Goal: Browse casually: Explore the website without a specific task or goal

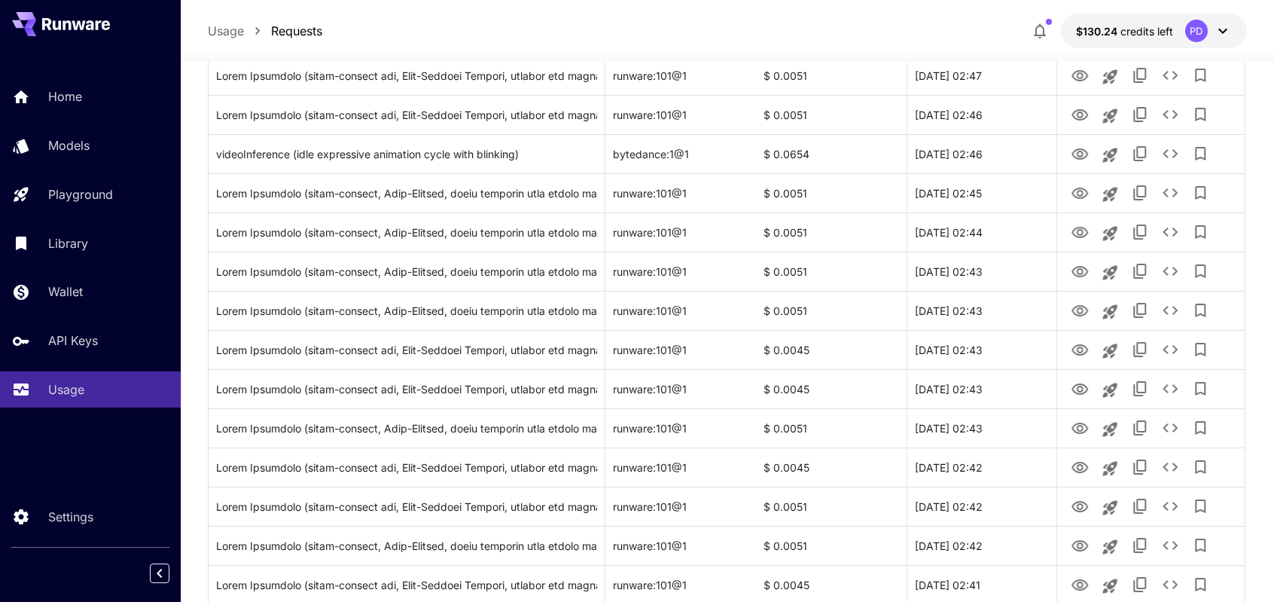
scroll to position [623, 0]
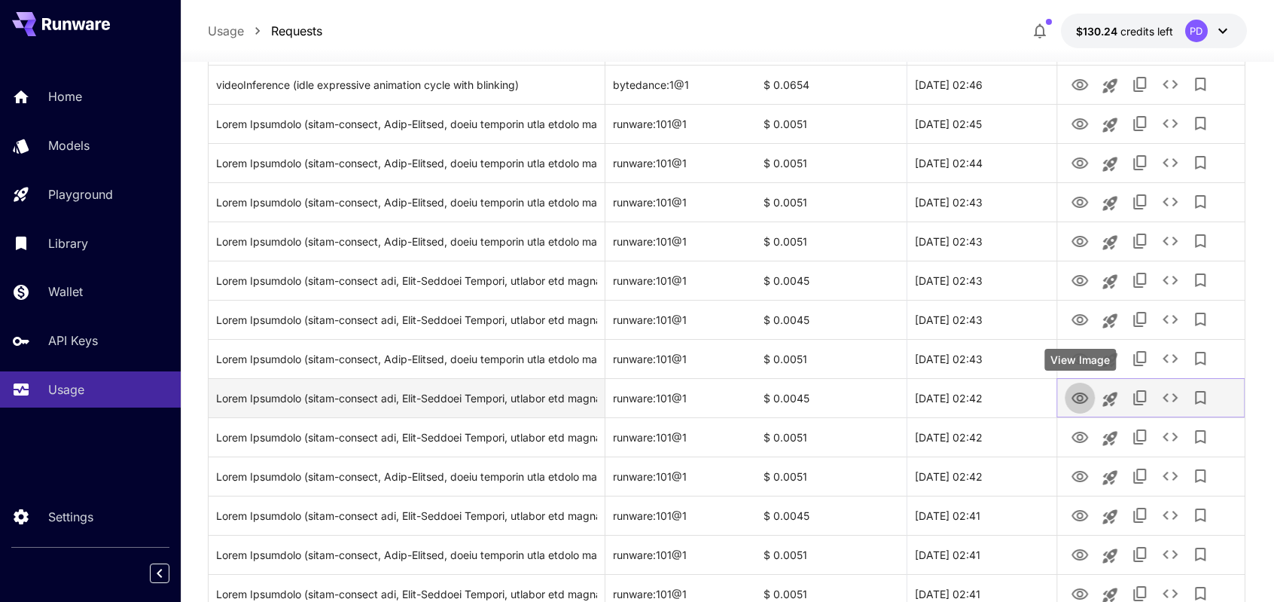
click at [1077, 402] on icon "View Image" at bounding box center [1080, 398] width 18 height 18
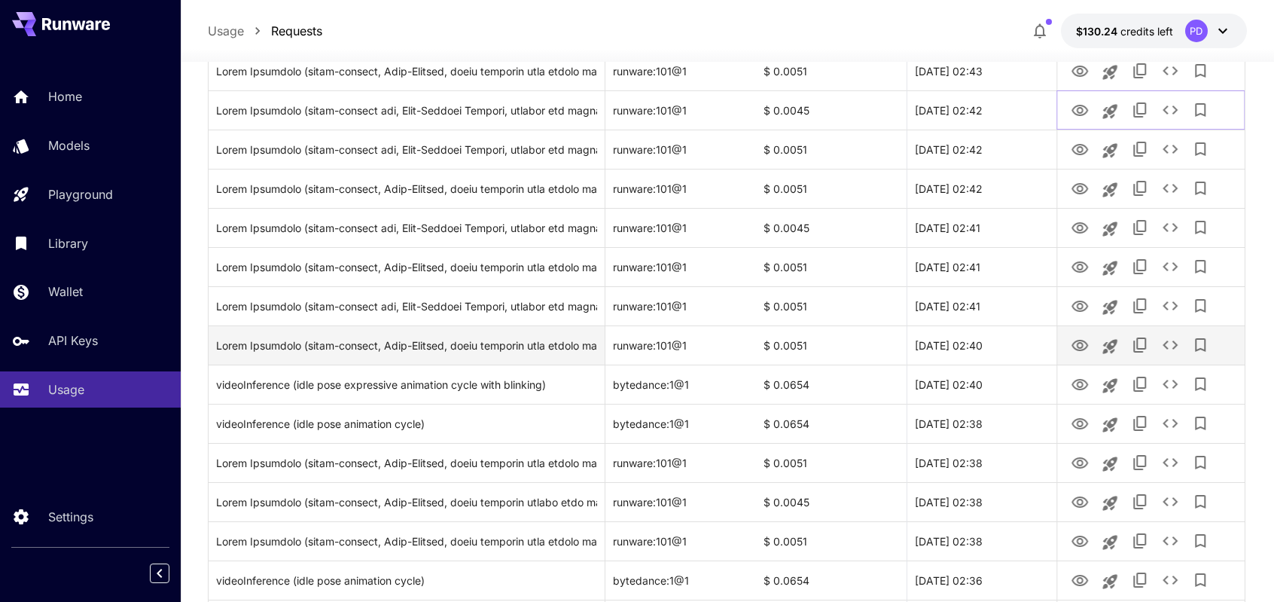
scroll to position [918, 0]
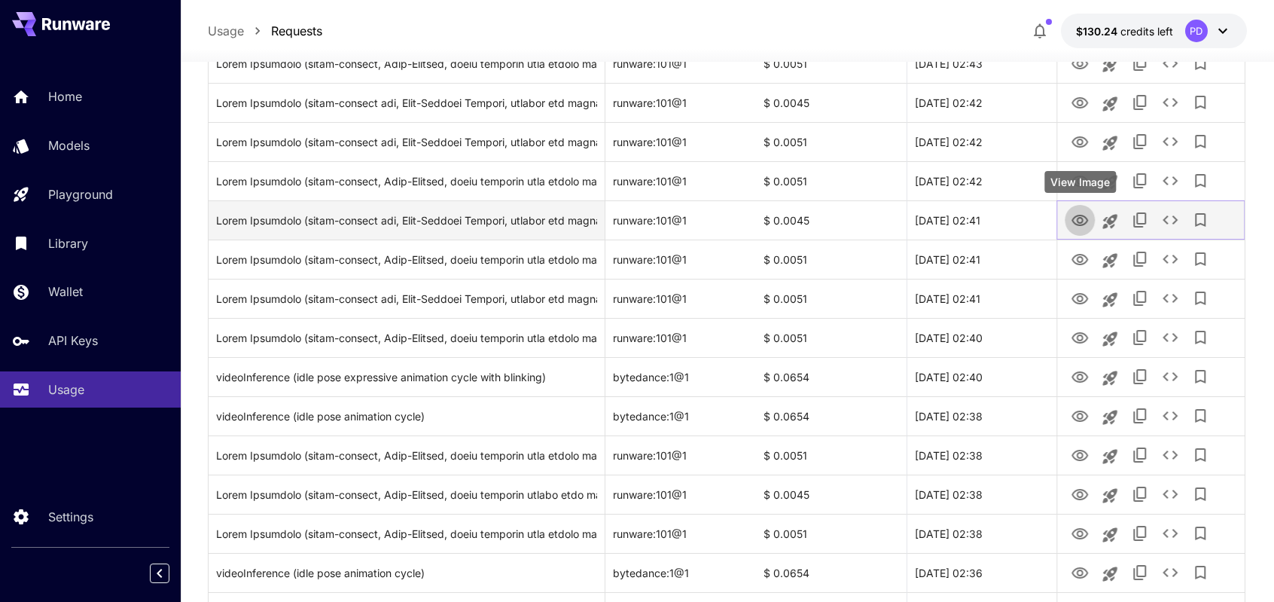
click at [1078, 222] on icon "View Image" at bounding box center [1080, 221] width 18 height 18
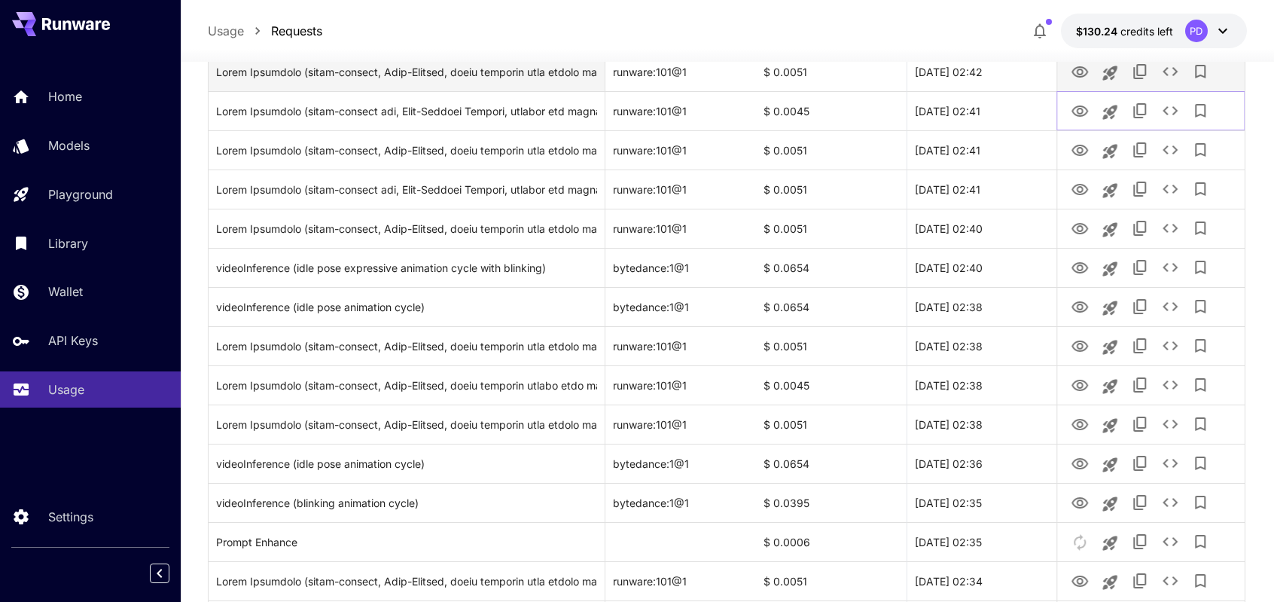
scroll to position [1028, 0]
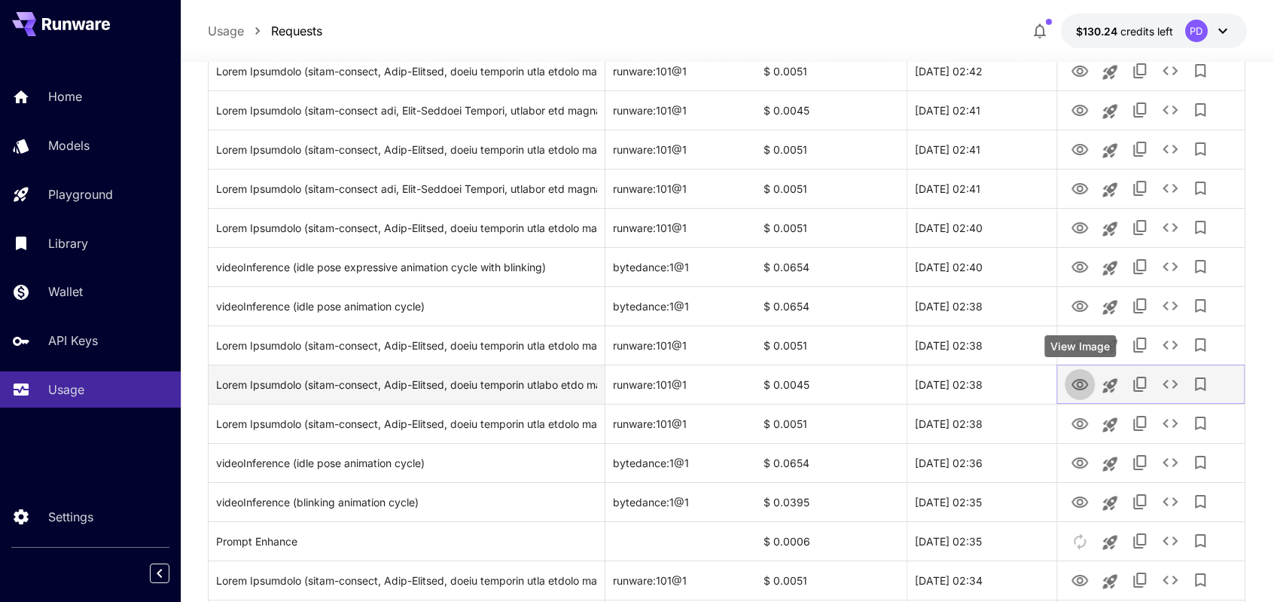
click at [1086, 383] on icon "View Image" at bounding box center [1080, 385] width 18 height 18
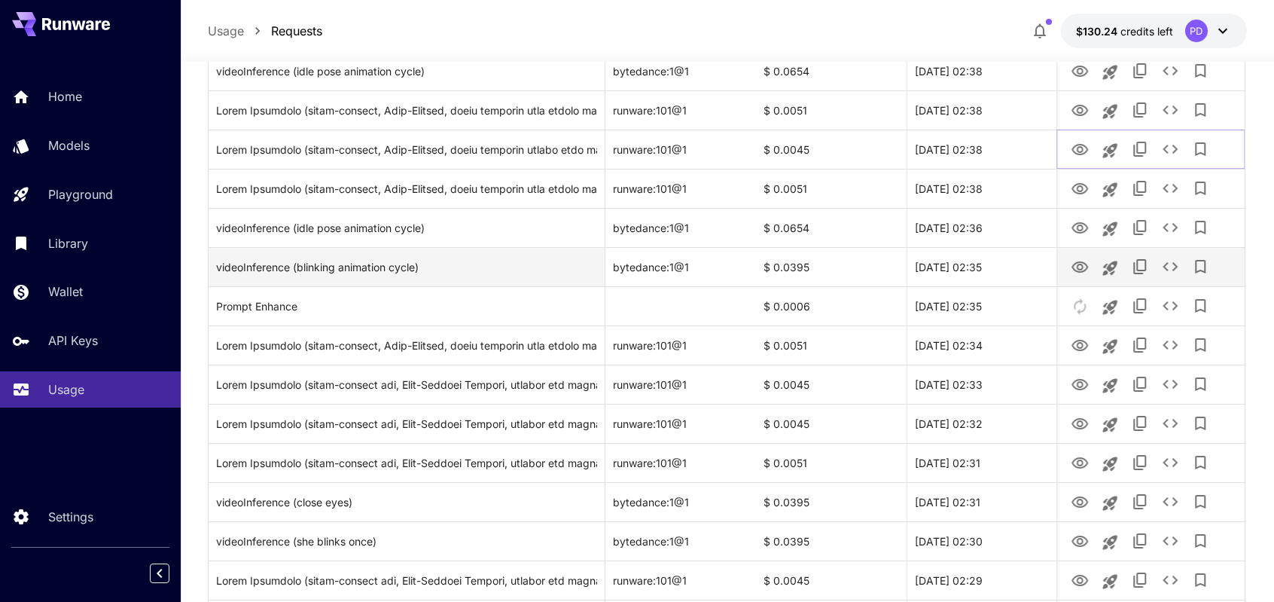
scroll to position [1285, 0]
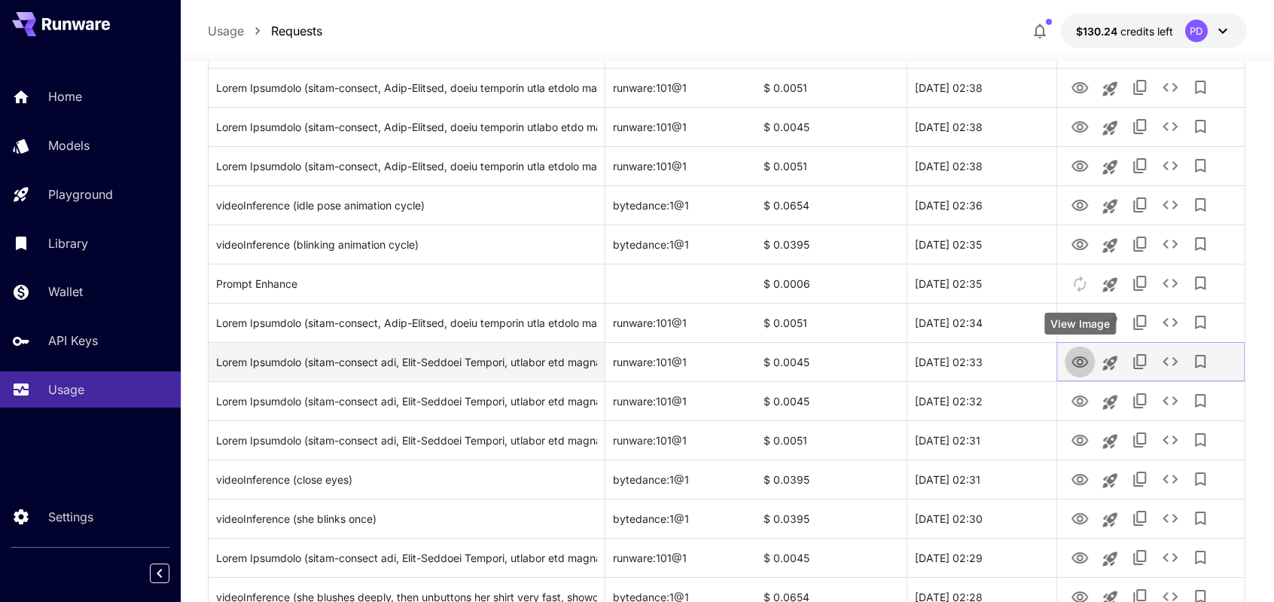
click at [1083, 357] on icon "View Image" at bounding box center [1080, 361] width 17 height 11
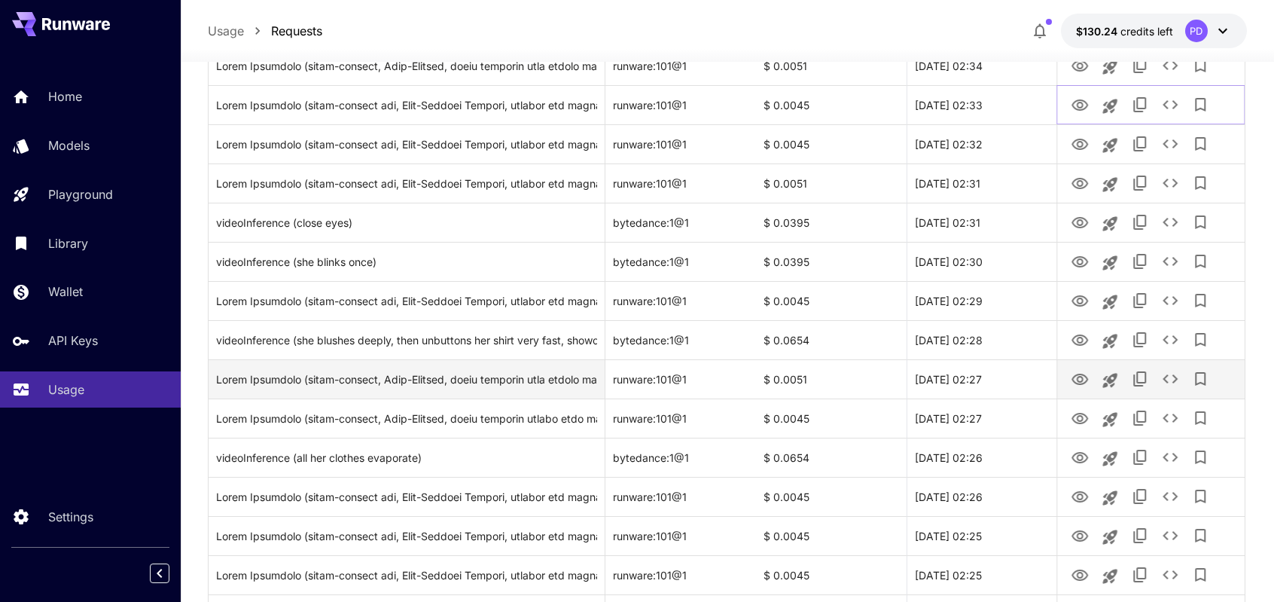
scroll to position [1543, 0]
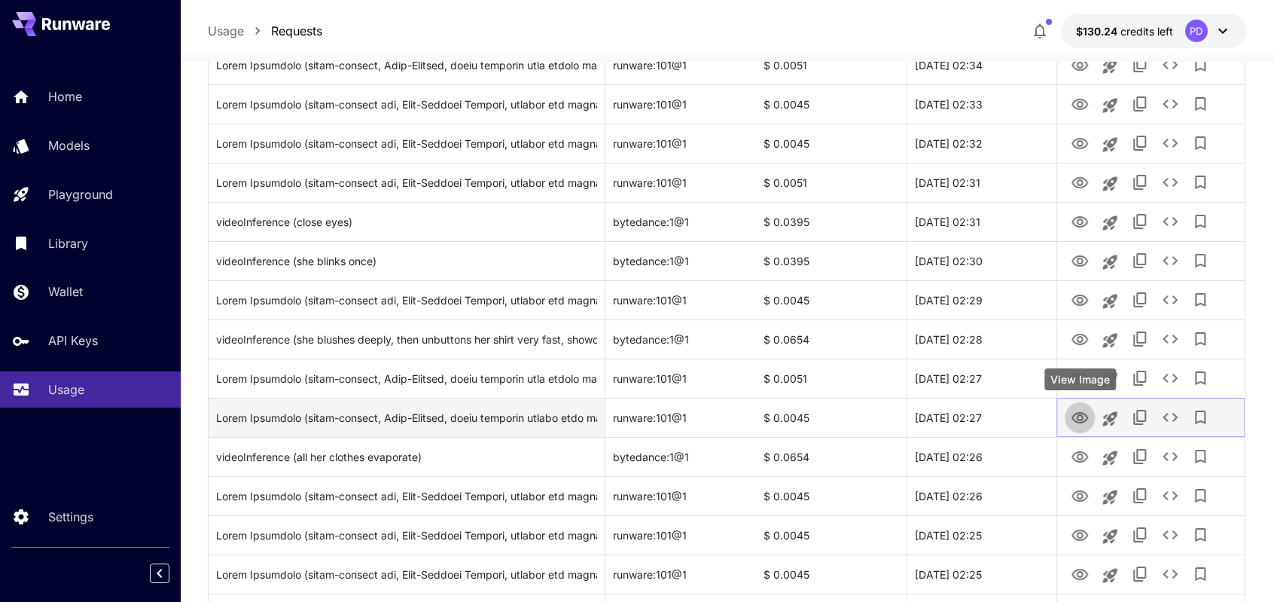
click at [1074, 421] on icon "View Image" at bounding box center [1080, 418] width 18 height 18
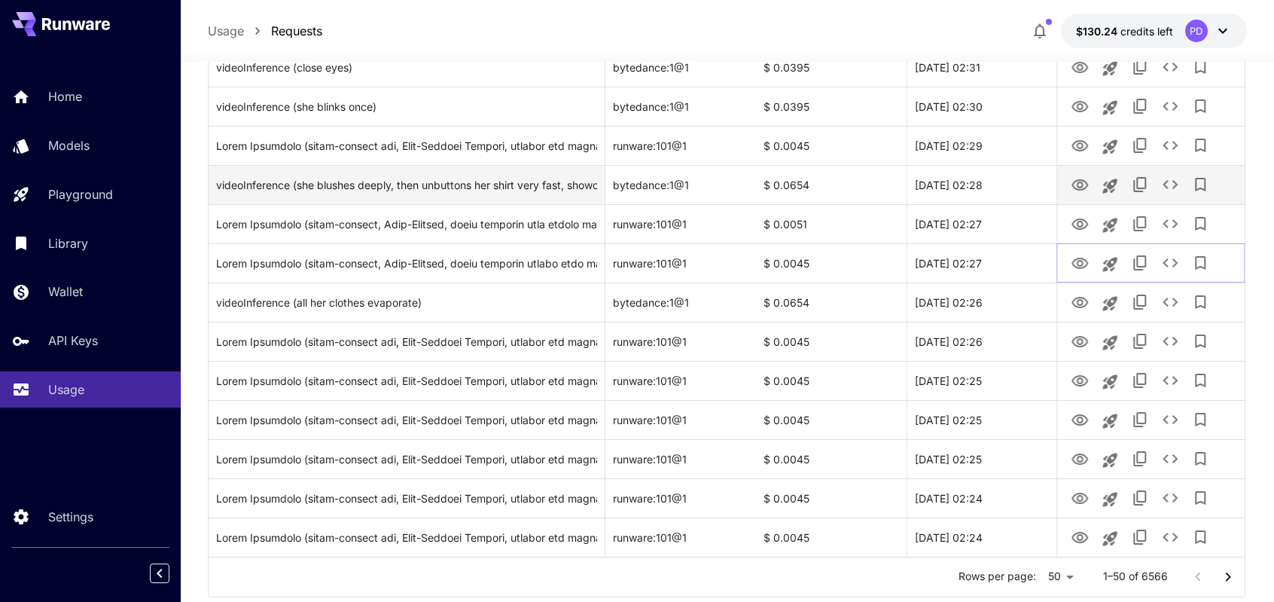
scroll to position [1698, 0]
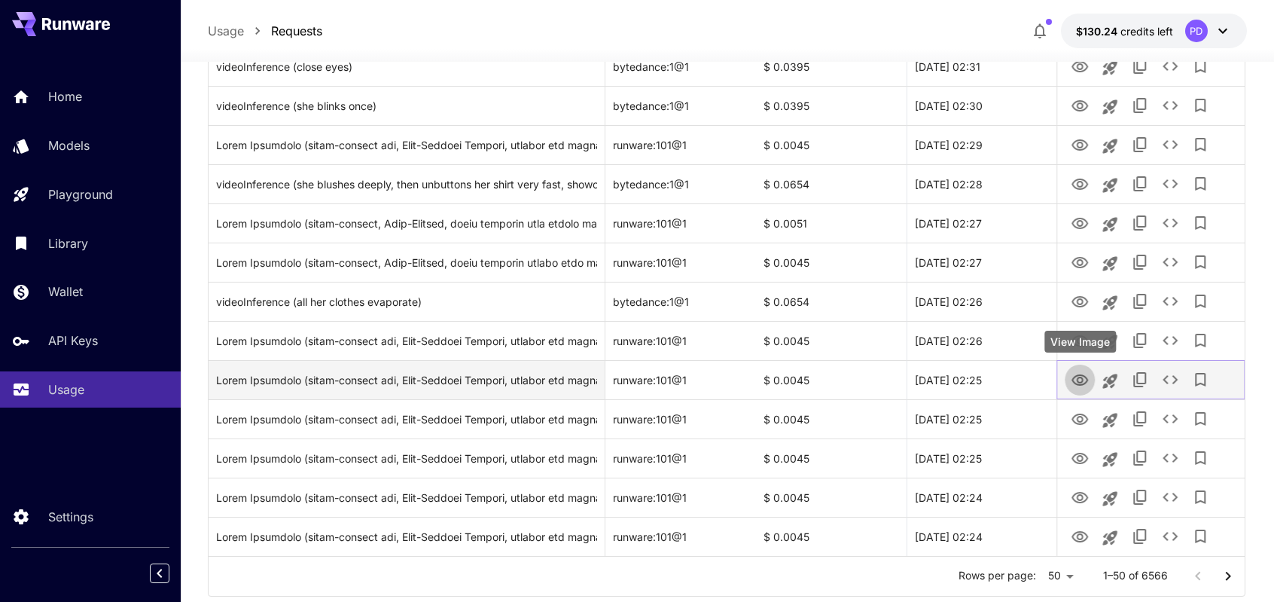
click at [1078, 380] on icon "View Image" at bounding box center [1080, 379] width 17 height 11
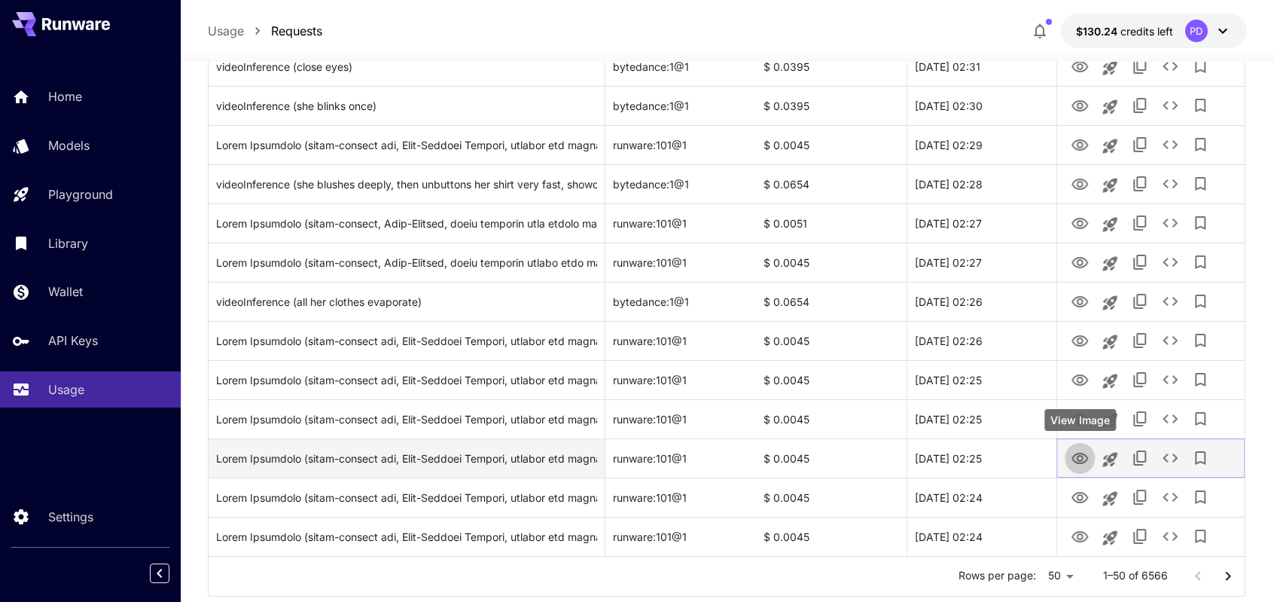
click at [1083, 464] on icon "View Image" at bounding box center [1080, 459] width 18 height 18
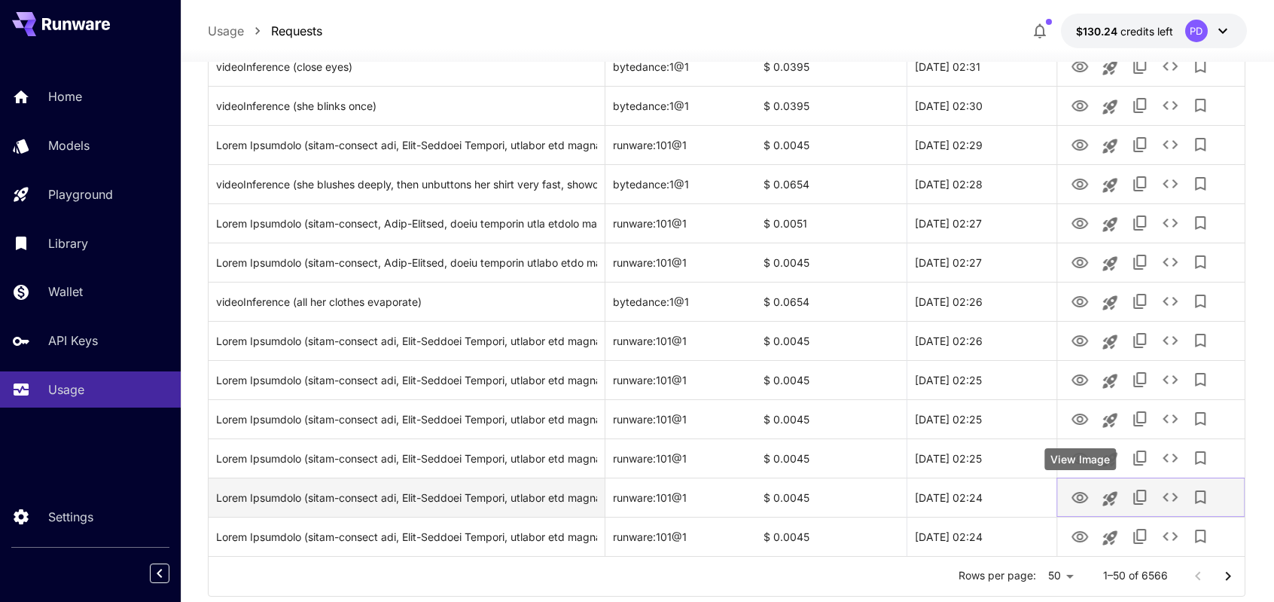
click at [1080, 502] on icon "View Image" at bounding box center [1080, 497] width 17 height 11
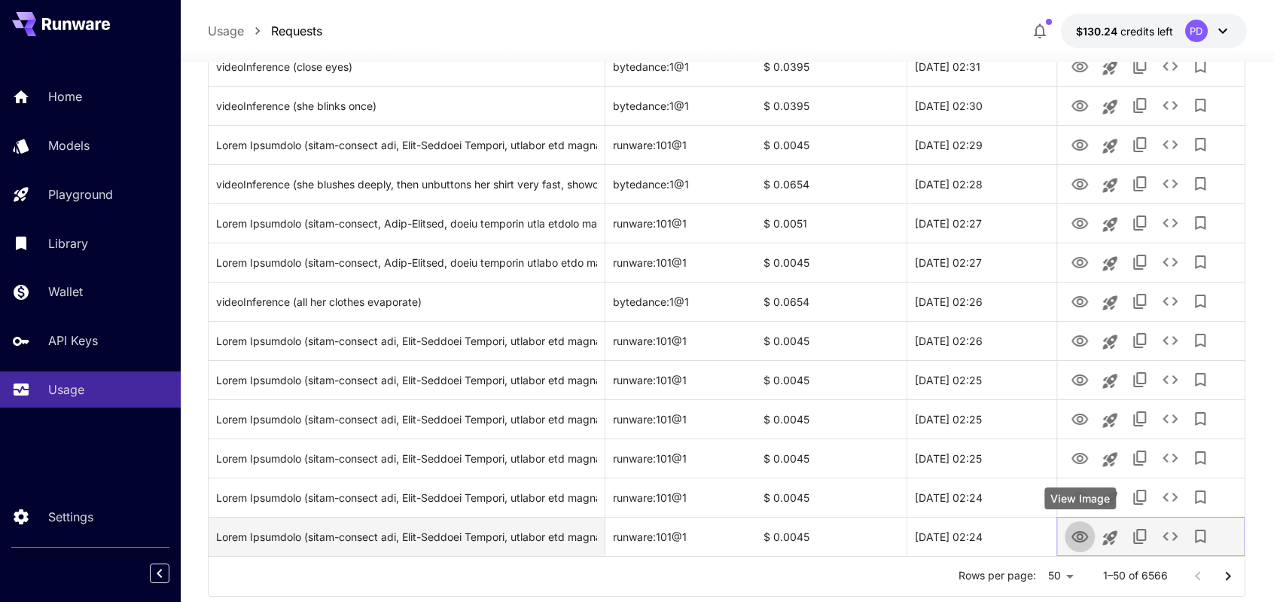
click at [1082, 529] on icon "View Image" at bounding box center [1080, 537] width 18 height 18
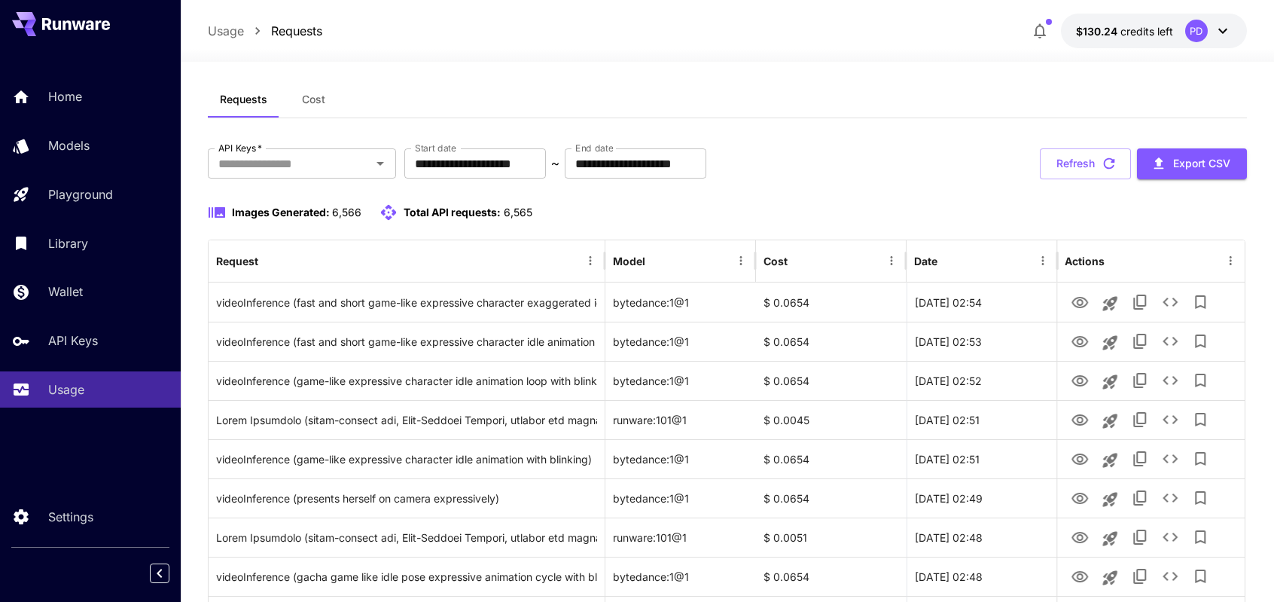
scroll to position [0, 0]
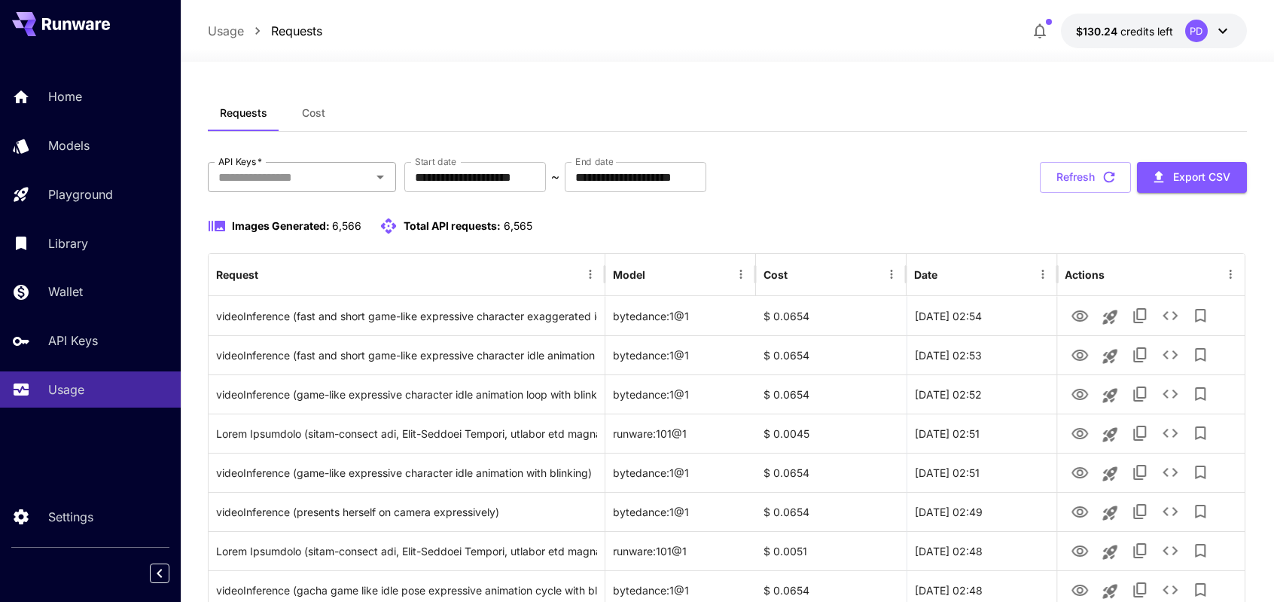
click at [374, 174] on icon "Open" at bounding box center [380, 177] width 18 height 18
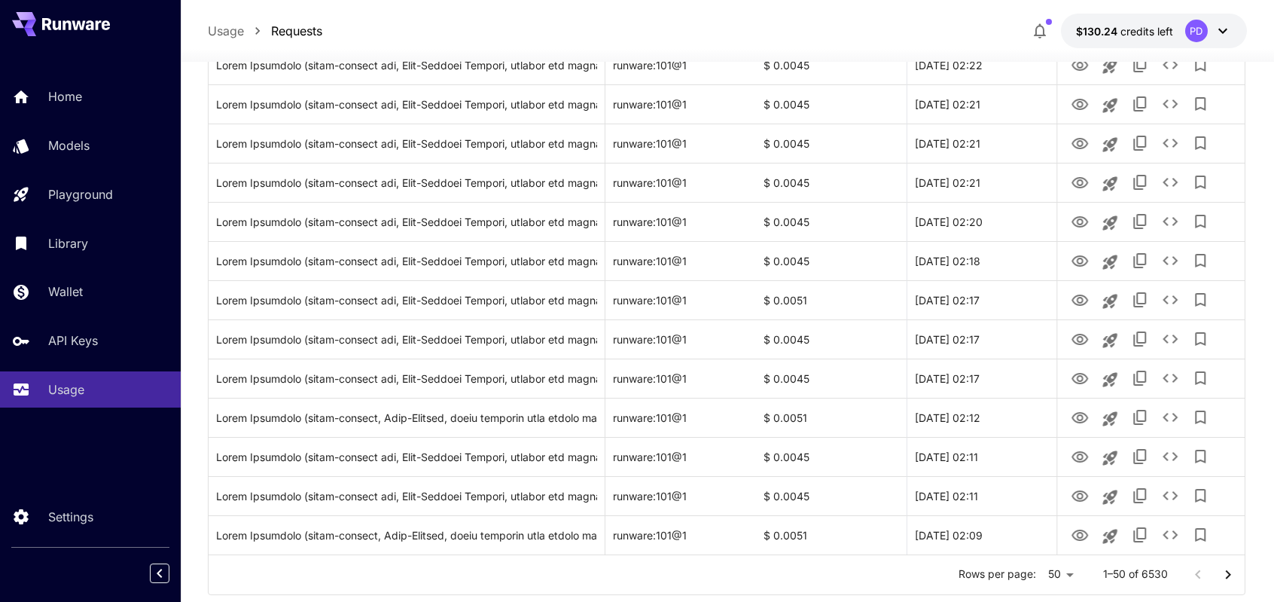
scroll to position [1737, 0]
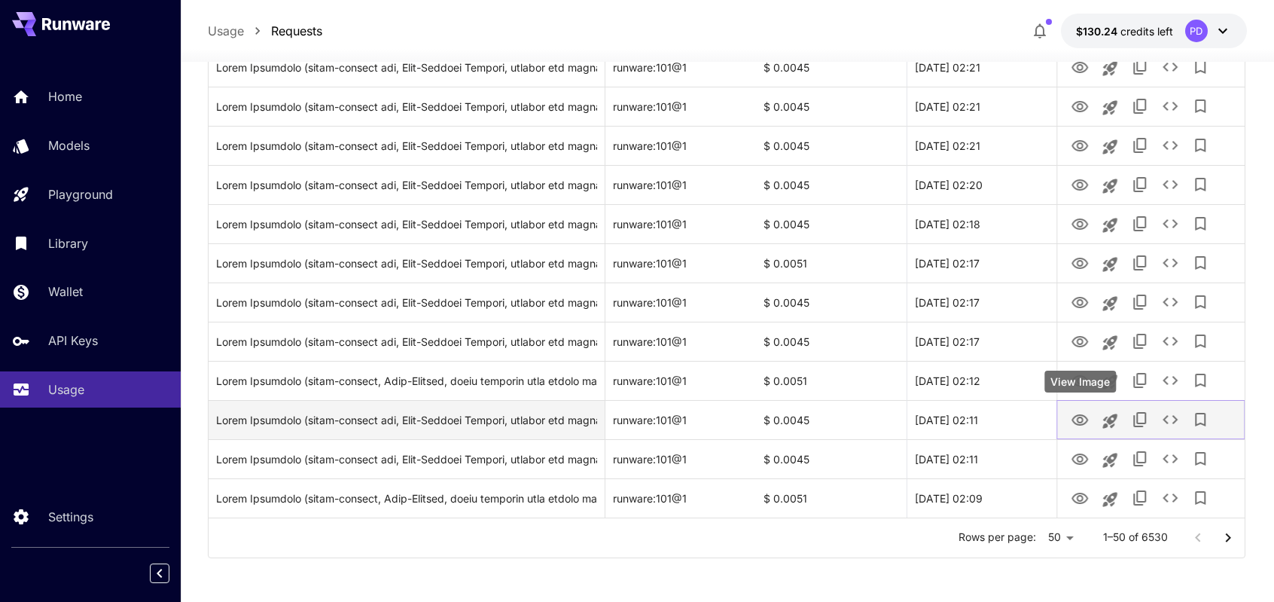
click at [1087, 412] on icon "View Image" at bounding box center [1080, 420] width 18 height 18
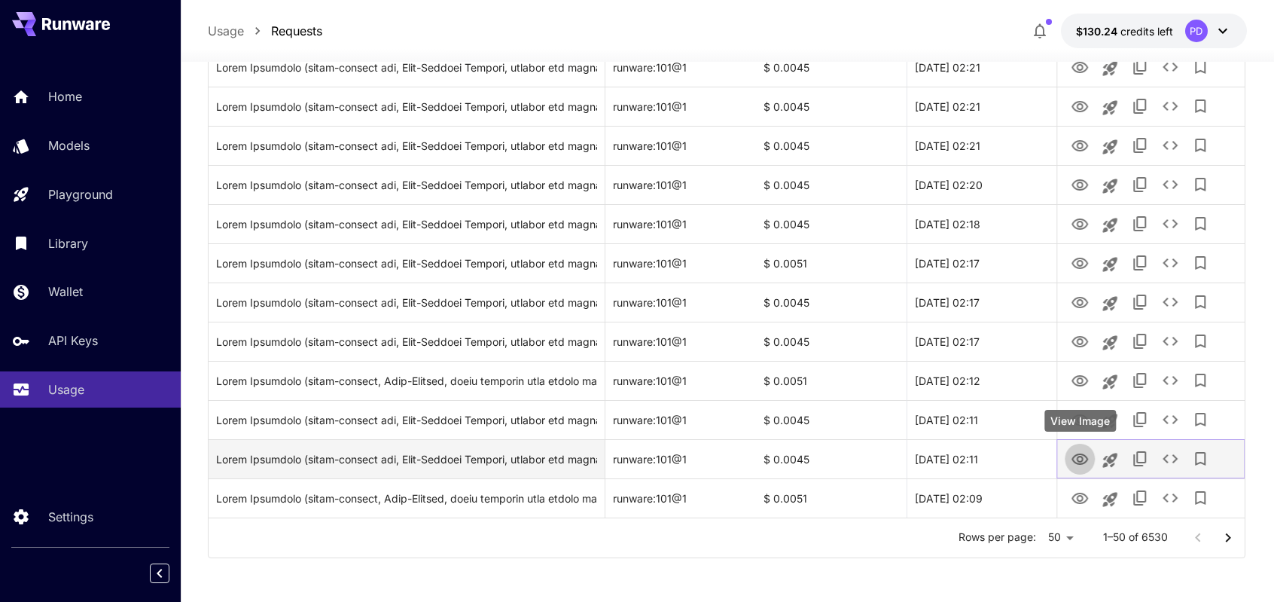
click at [1083, 460] on icon "View Image" at bounding box center [1080, 458] width 17 height 11
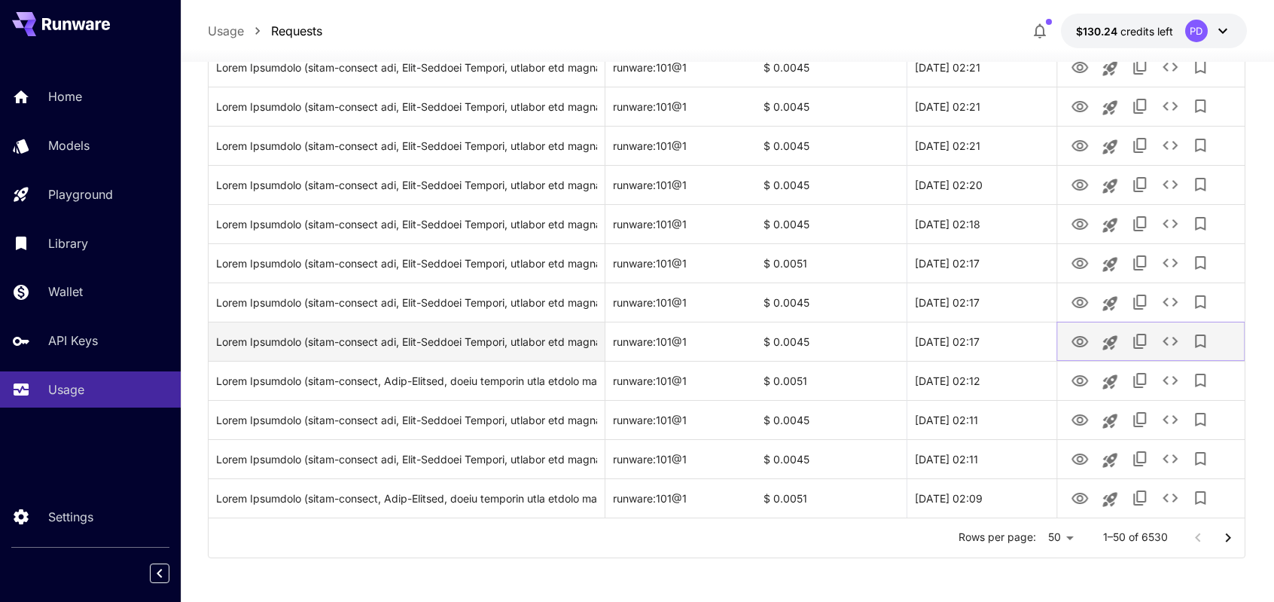
click at [1066, 338] on button "View Image" at bounding box center [1080, 340] width 30 height 31
click at [1075, 348] on icon "View Image" at bounding box center [1080, 342] width 18 height 18
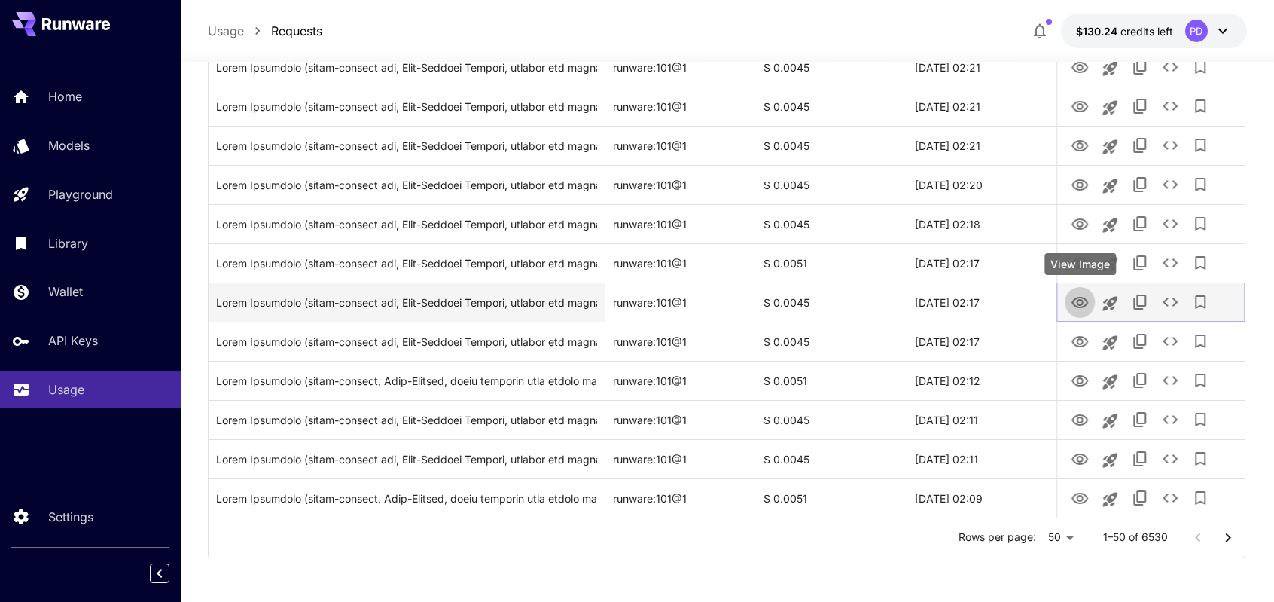
click at [1080, 303] on icon "View Image" at bounding box center [1080, 303] width 18 height 18
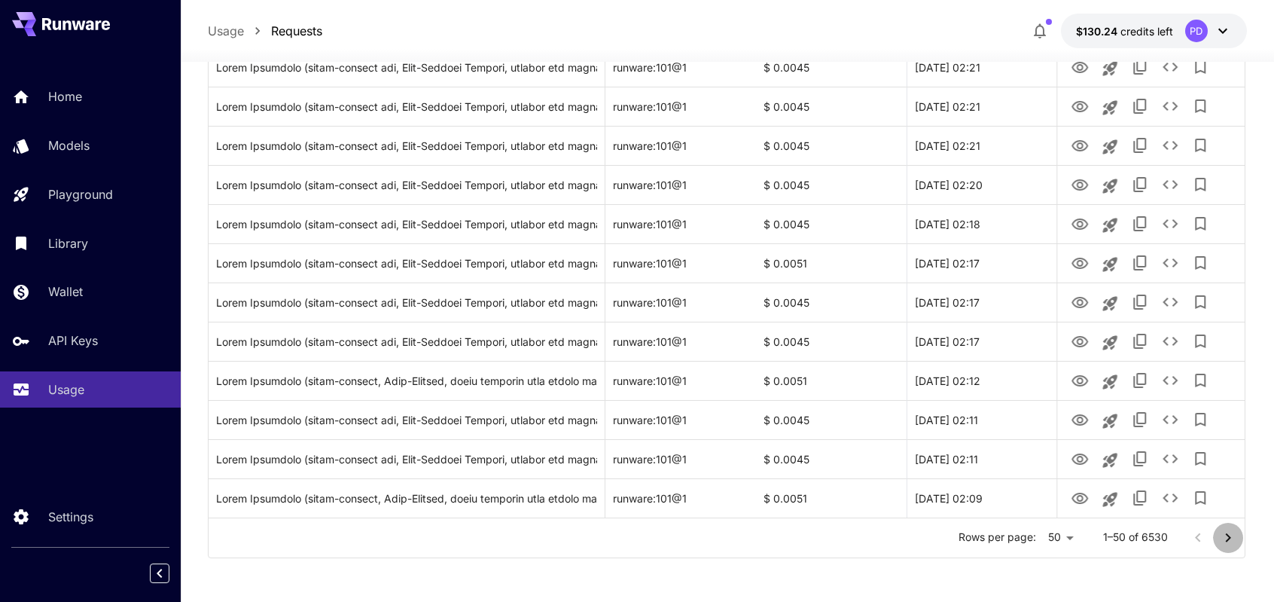
click at [1231, 523] on button "Go to next page" at bounding box center [1228, 538] width 30 height 30
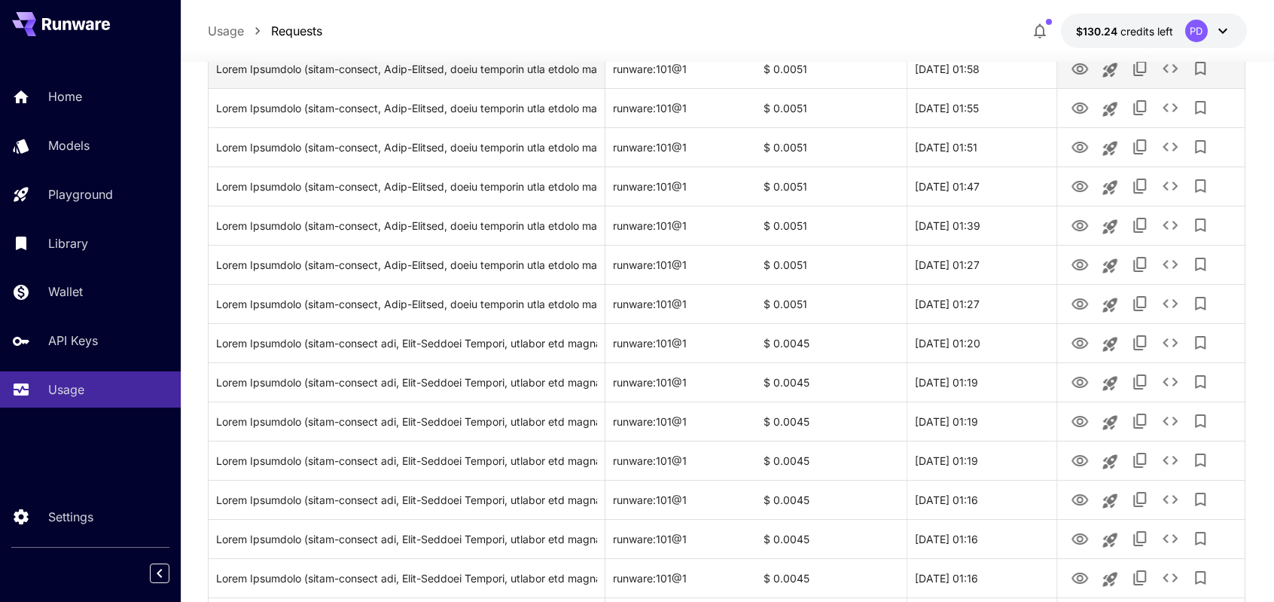
scroll to position [522, 0]
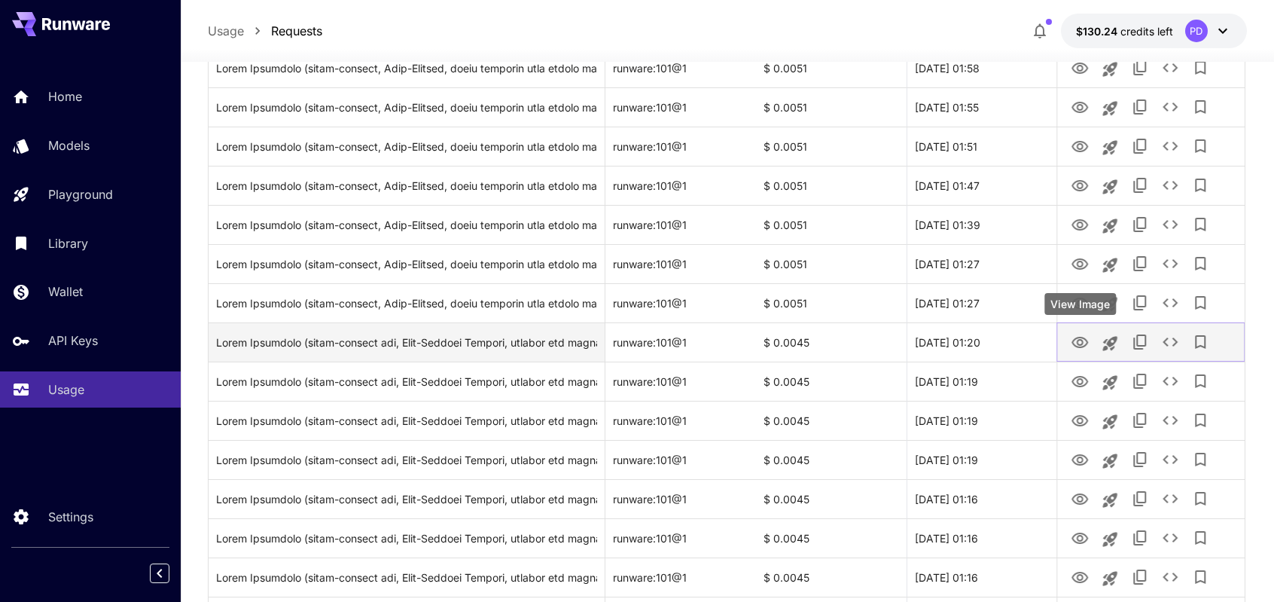
click at [1086, 340] on icon "View Image" at bounding box center [1080, 342] width 17 height 11
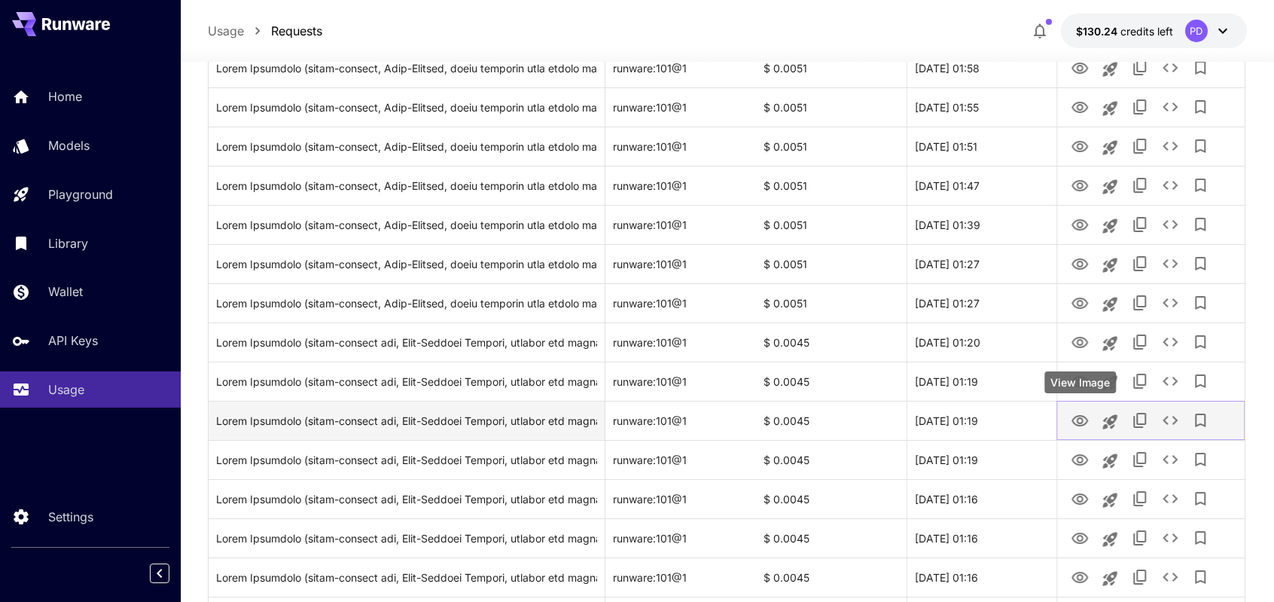
click at [1081, 416] on icon "View Image" at bounding box center [1080, 420] width 17 height 11
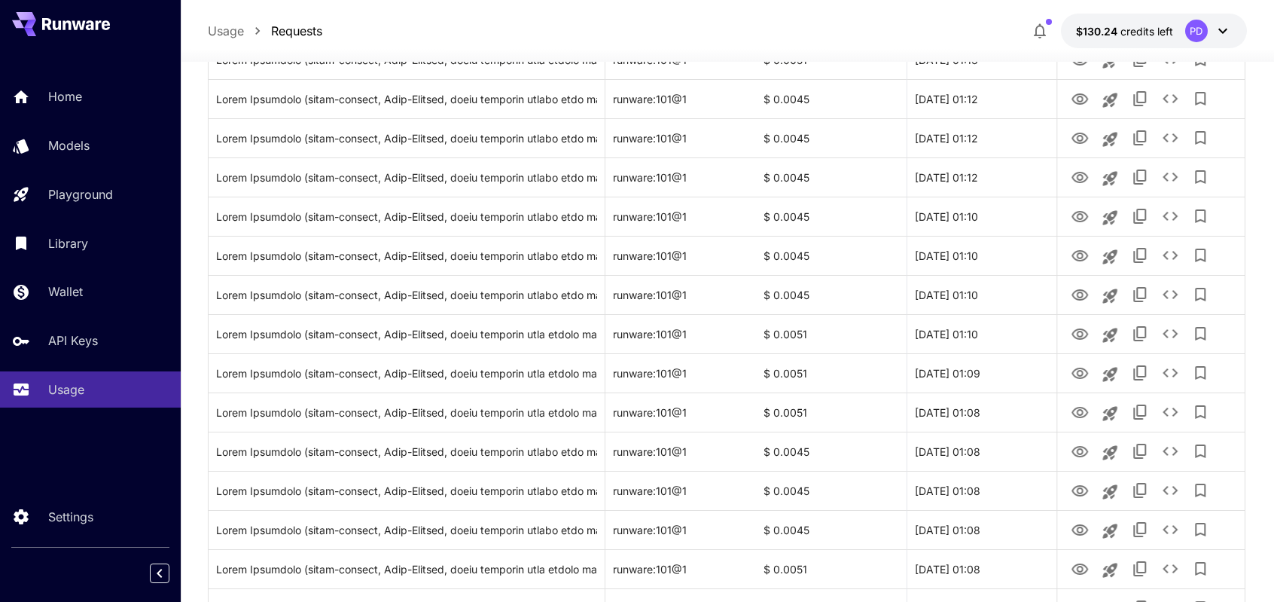
scroll to position [1737, 0]
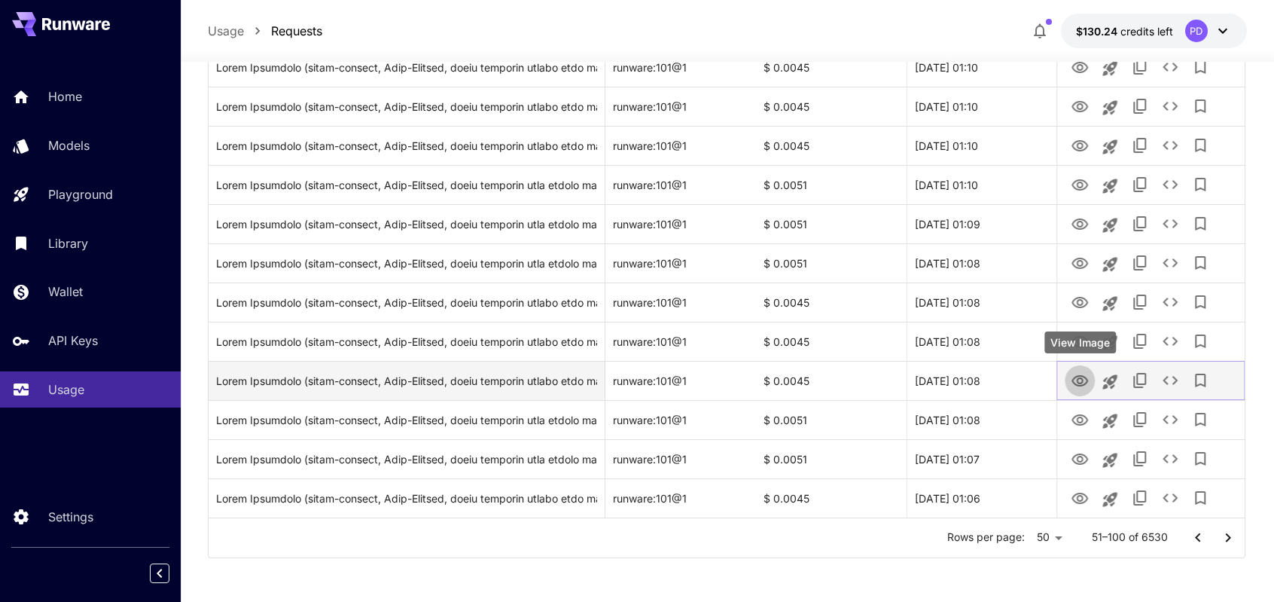
click at [1075, 383] on icon "View Image" at bounding box center [1080, 380] width 17 height 11
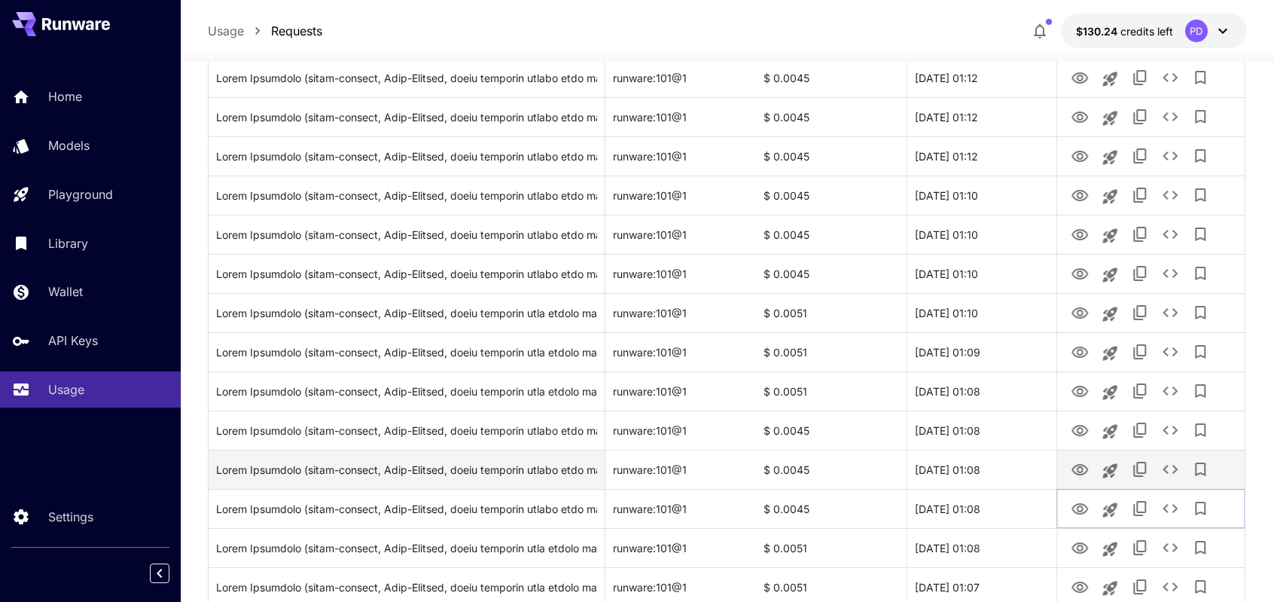
scroll to position [1608, 0]
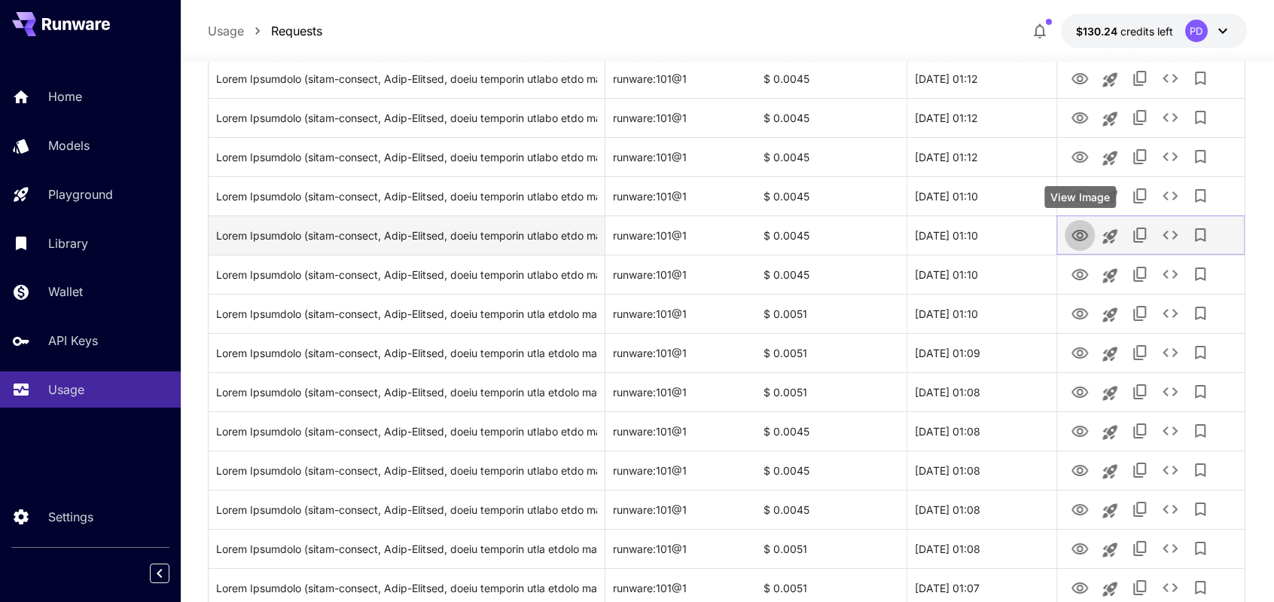
click at [1081, 244] on button "View Image" at bounding box center [1080, 234] width 30 height 31
click at [1081, 236] on icon "View Image" at bounding box center [1080, 235] width 17 height 11
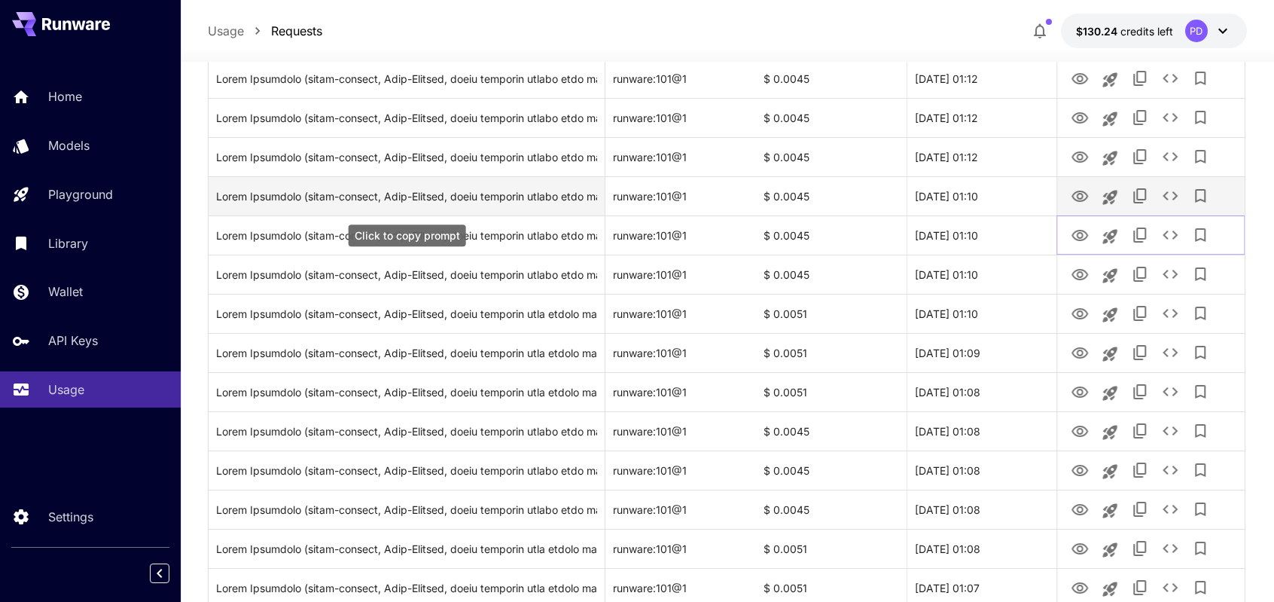
scroll to position [1737, 0]
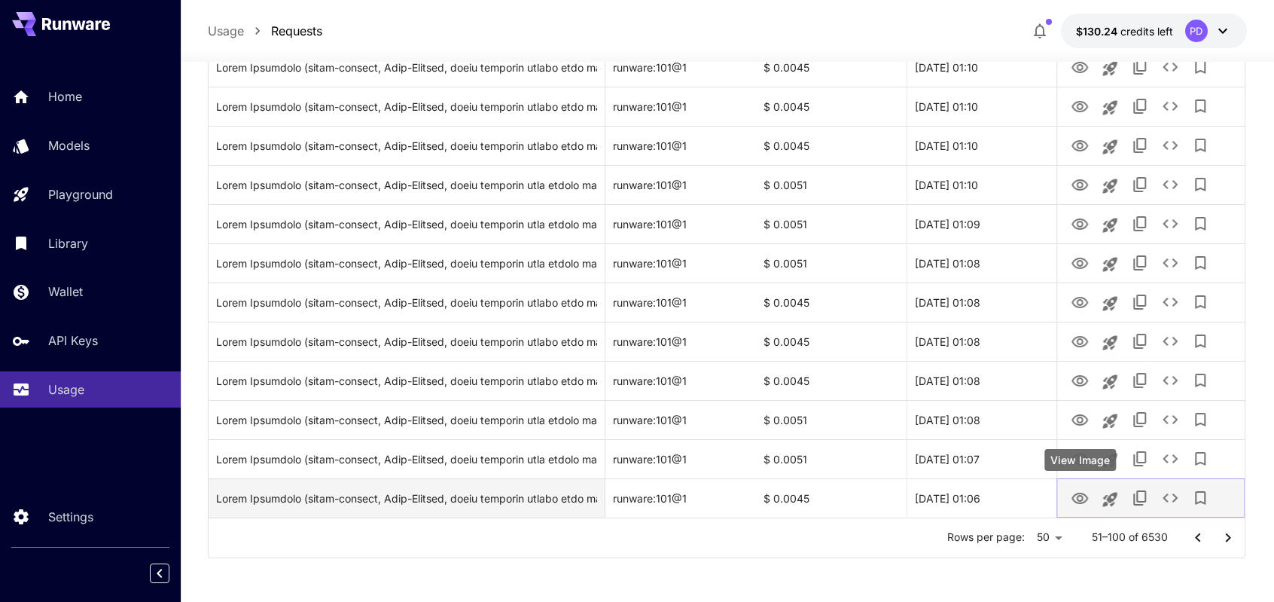
click at [1083, 505] on icon "View Image" at bounding box center [1080, 498] width 18 height 18
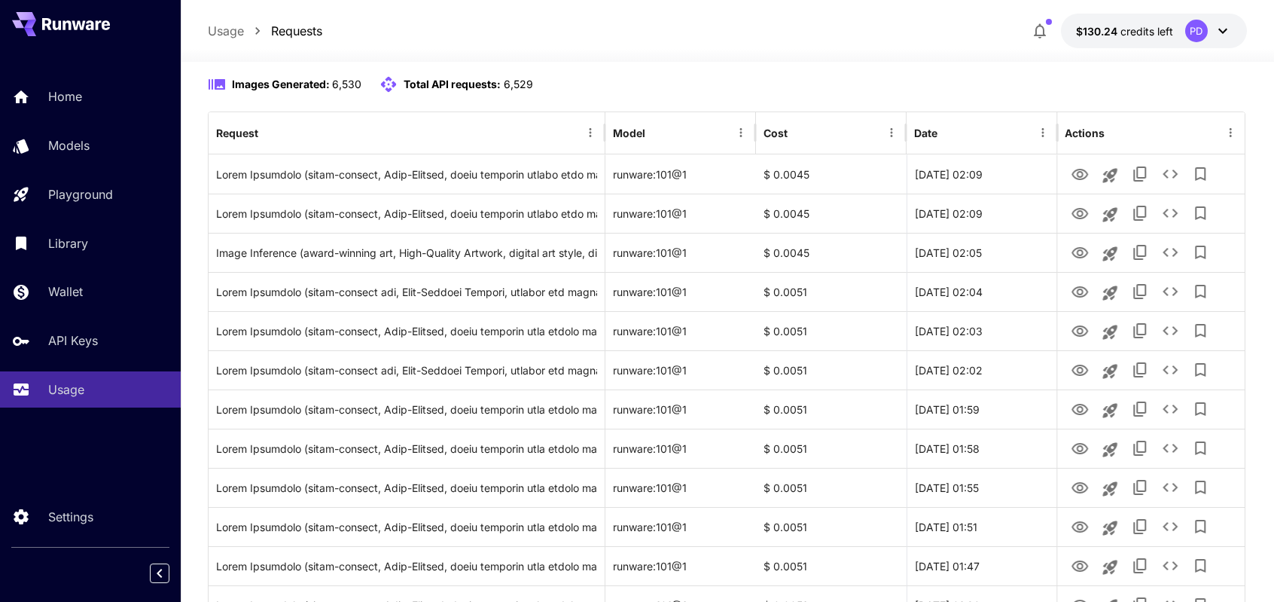
scroll to position [0, 0]
